Goal: Task Accomplishment & Management: Complete application form

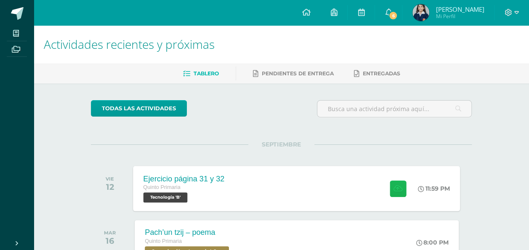
click at [399, 189] on icon at bounding box center [398, 188] width 9 height 7
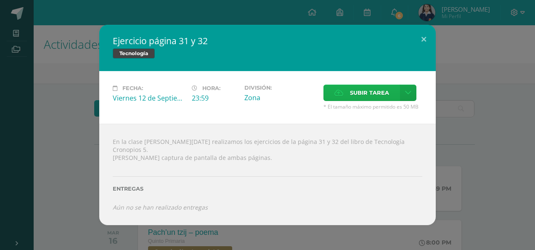
click at [352, 101] on span "Subir tarea" at bounding box center [369, 93] width 39 height 16
click at [0, 0] on input "Subir tarea" at bounding box center [0, 0] width 0 height 0
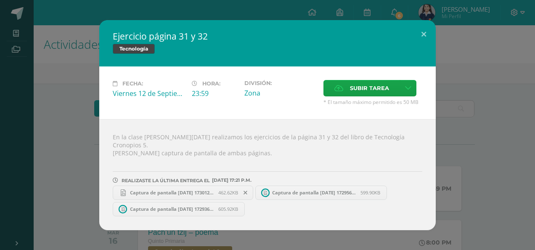
click at [160, 189] on span "Captura de pantalla [DATE] 173012.png" at bounding box center [172, 192] width 93 height 6
click at [276, 189] on span "Captura de pantalla [DATE] 172956.png" at bounding box center [314, 192] width 93 height 6
drag, startPoint x: 225, startPoint y: 211, endPoint x: 221, endPoint y: 209, distance: 4.3
click at [223, 210] on div "En la clase [PERSON_NAME][DATE] realizamos los ejercicios de la página 31 y 32 …" at bounding box center [267, 174] width 337 height 111
click at [222, 207] on span "605.92KB" at bounding box center [228, 209] width 20 height 6
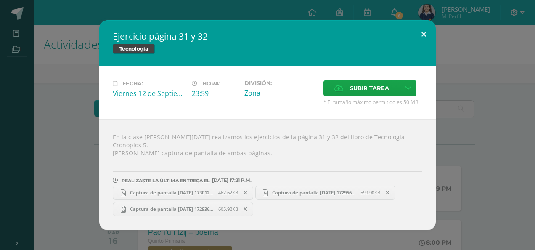
click at [422, 40] on button at bounding box center [424, 34] width 24 height 29
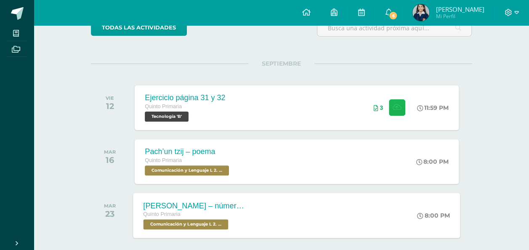
scroll to position [84, 0]
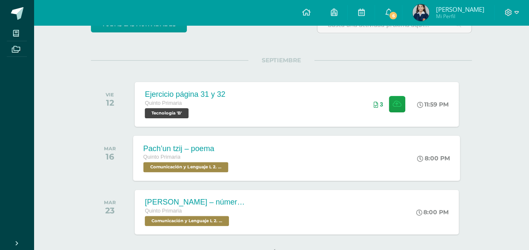
click at [215, 167] on span "Comunicación y Lenguaje L 2. Segundo Idioma 'B'" at bounding box center [186, 167] width 85 height 10
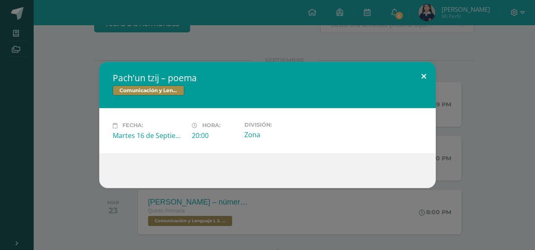
click at [424, 76] on button at bounding box center [424, 76] width 24 height 29
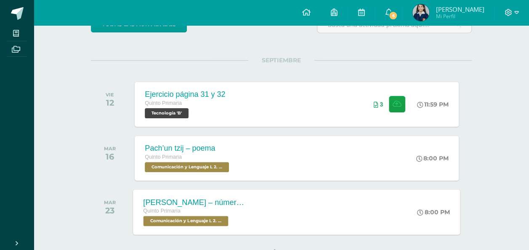
click at [223, 222] on span "Comunicación y Lenguaje L 2. Segundo Idioma 'B'" at bounding box center [186, 221] width 85 height 10
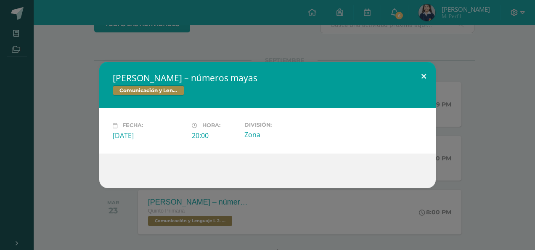
click at [424, 78] on button at bounding box center [424, 76] width 24 height 29
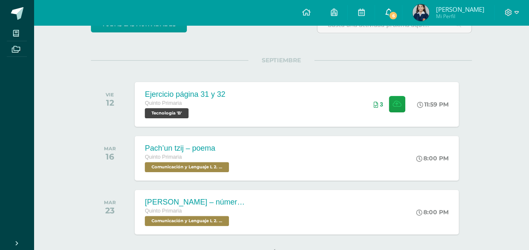
click at [386, 9] on icon at bounding box center [388, 12] width 7 height 8
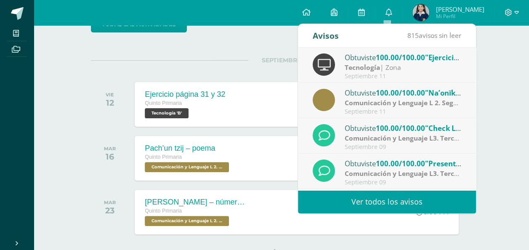
click at [427, 63] on div "Obtuviste 100.00/100.00 "Ejercicio 1, página 20 y 22" en Tecnología Tecnología …" at bounding box center [387, 66] width 149 height 28
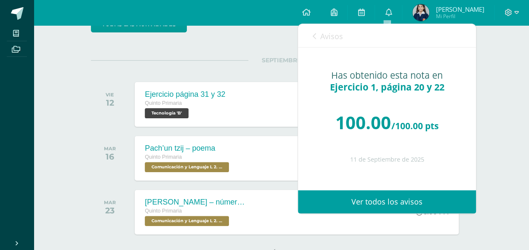
click at [259, 59] on span "SEPTIEMBRE" at bounding box center [281, 60] width 66 height 8
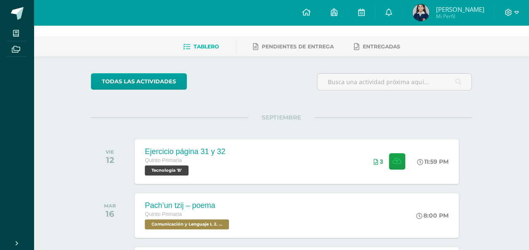
scroll to position [0, 0]
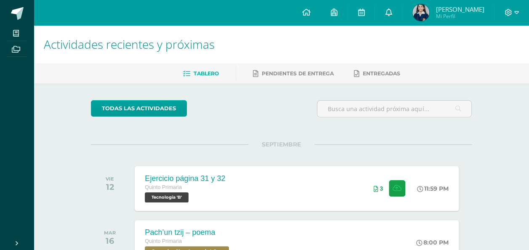
click at [385, 10] on icon at bounding box center [388, 12] width 7 height 8
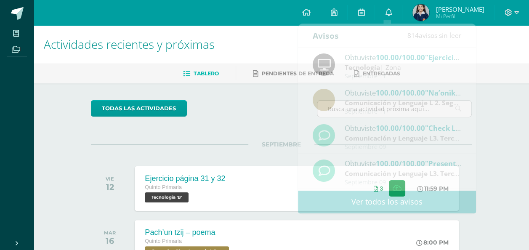
click at [240, 120] on div "todas las Actividades" at bounding box center [169, 112] width 162 height 24
